Goal: Information Seeking & Learning: Learn about a topic

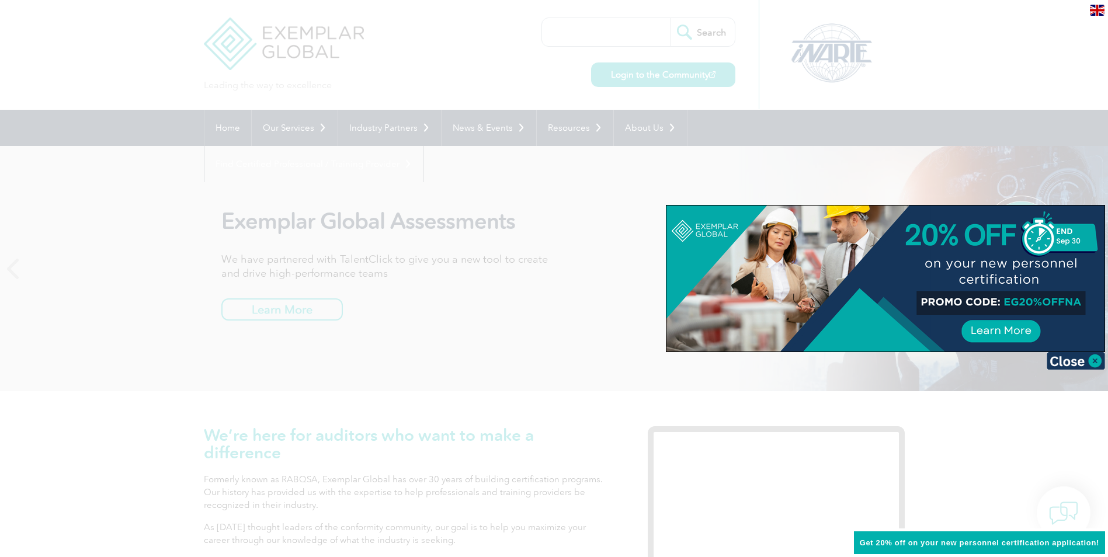
drag, startPoint x: 1081, startPoint y: 300, endPoint x: 1005, endPoint y: 303, distance: 76.0
click at [1005, 303] on div at bounding box center [885, 279] width 438 height 146
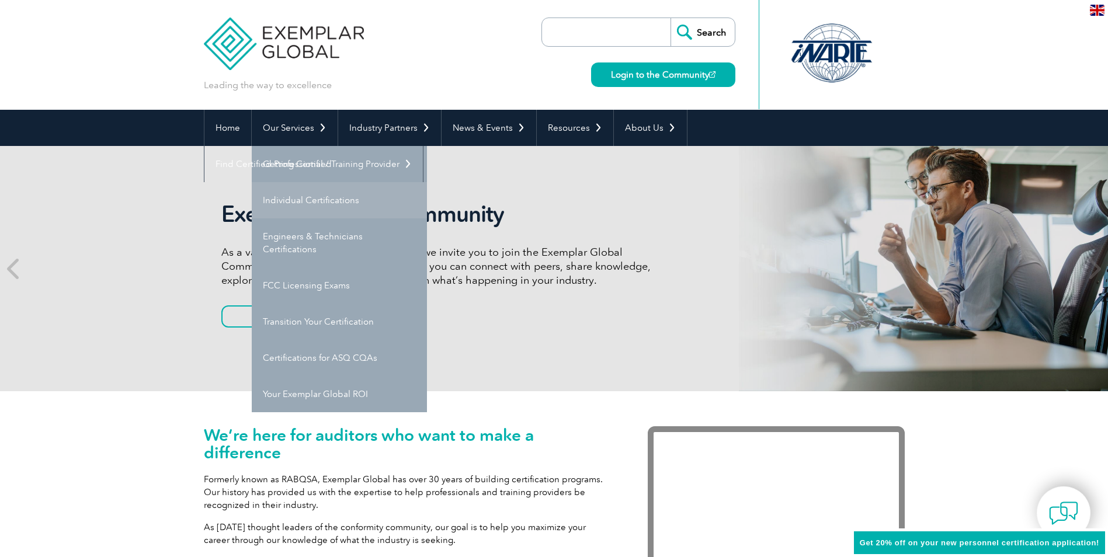
click at [328, 194] on link "Individual Certifications" at bounding box center [339, 200] width 175 height 36
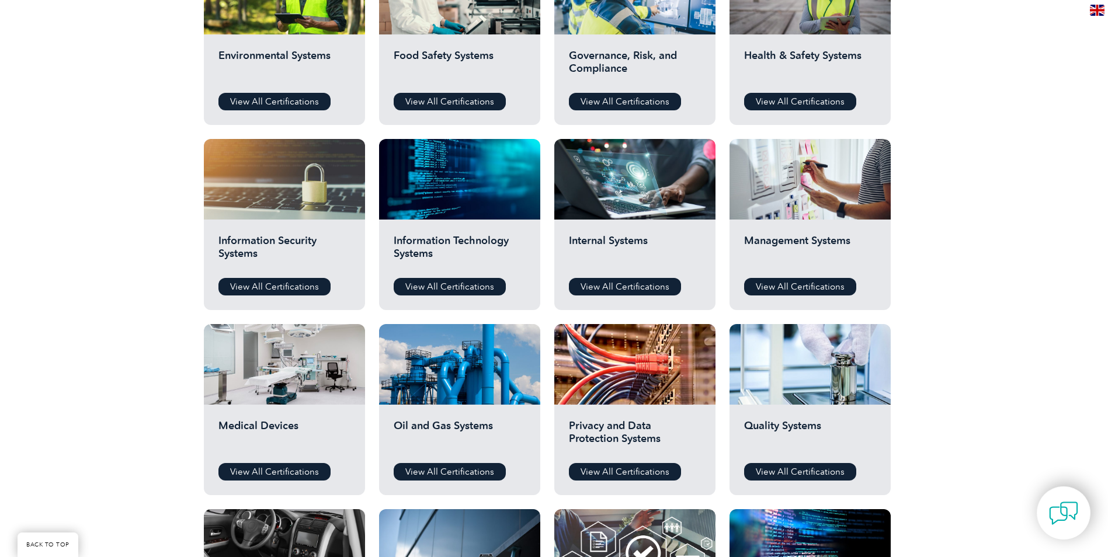
scroll to position [488, 0]
click at [447, 287] on link "View All Certifications" at bounding box center [450, 288] width 112 height 18
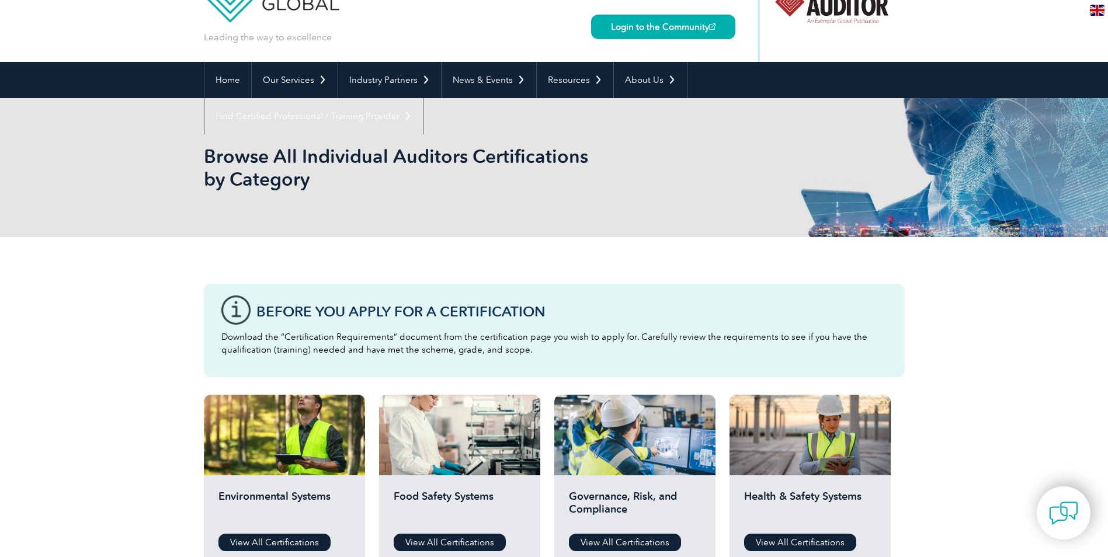
scroll to position [0, 0]
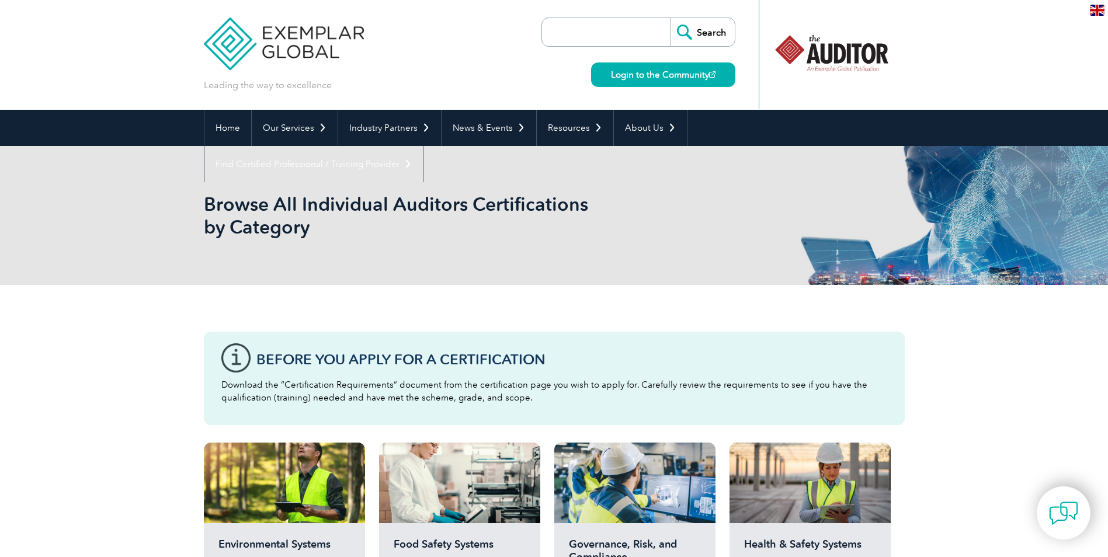
click at [578, 26] on input "search" at bounding box center [609, 32] width 123 height 28
type input "iso42001"
click at [671, 18] on input "Search" at bounding box center [703, 32] width 64 height 28
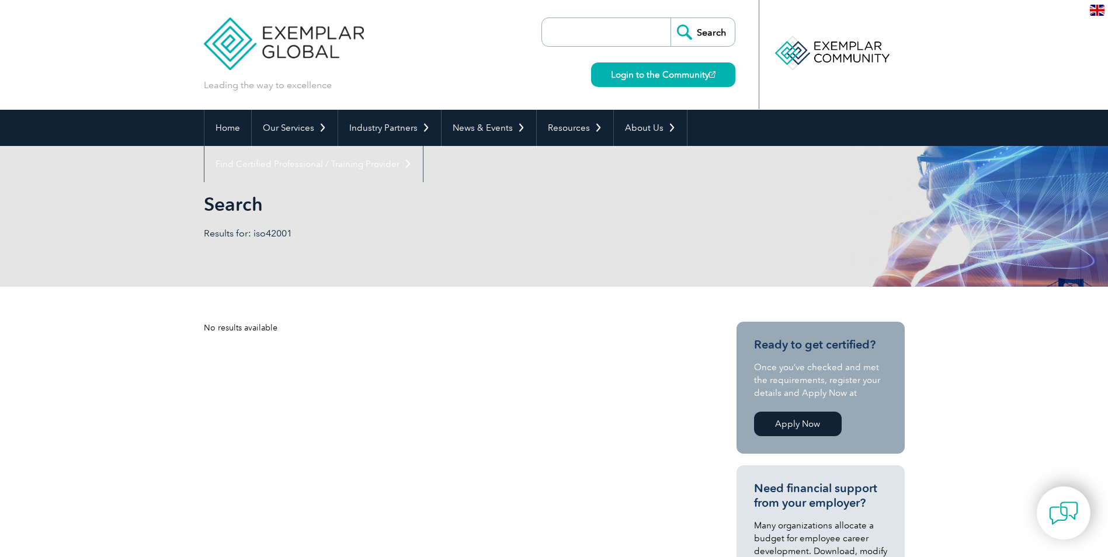
click at [616, 24] on input "search" at bounding box center [609, 32] width 123 height 28
type input "ISO 42001:2023"
click at [671, 18] on input "Search" at bounding box center [703, 32] width 64 height 28
